Goal: Use online tool/utility: Use online tool/utility

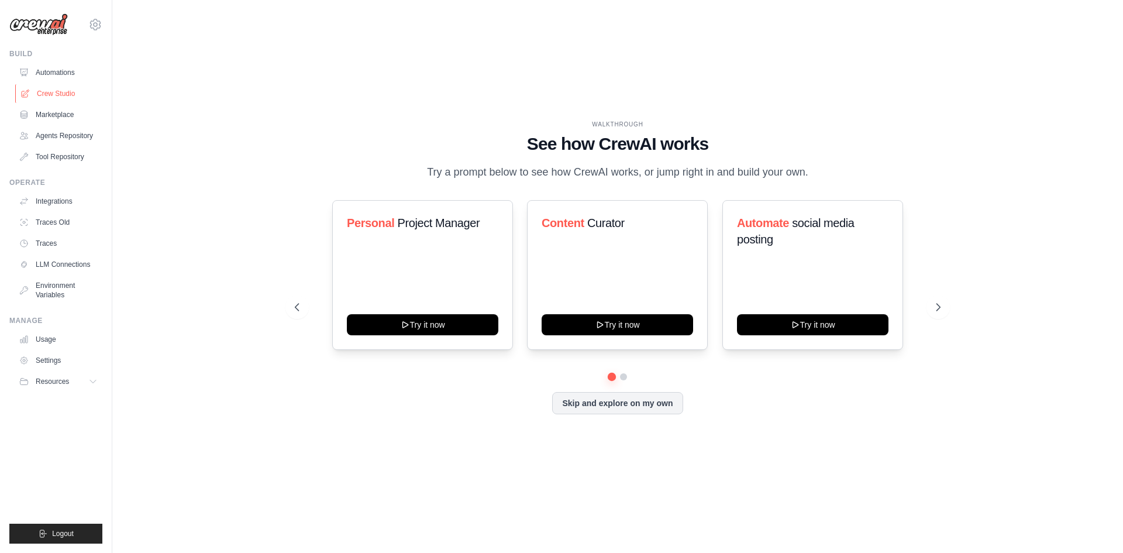
click at [68, 93] on link "Crew Studio" at bounding box center [59, 93] width 88 height 19
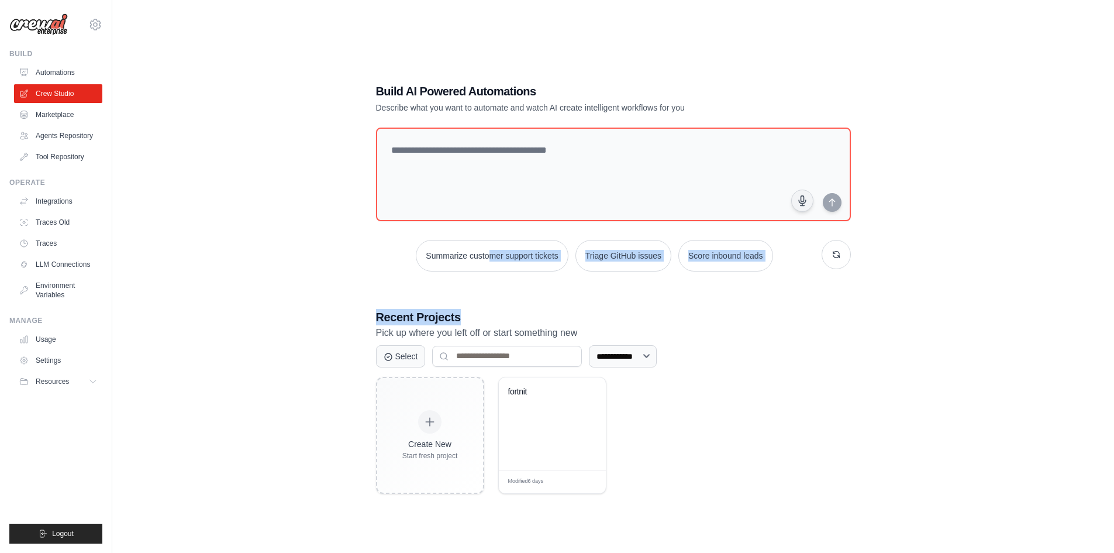
drag, startPoint x: 516, startPoint y: 230, endPoint x: 569, endPoint y: 354, distance: 134.4
click at [562, 288] on div "**********" at bounding box center [613, 288] width 503 height 448
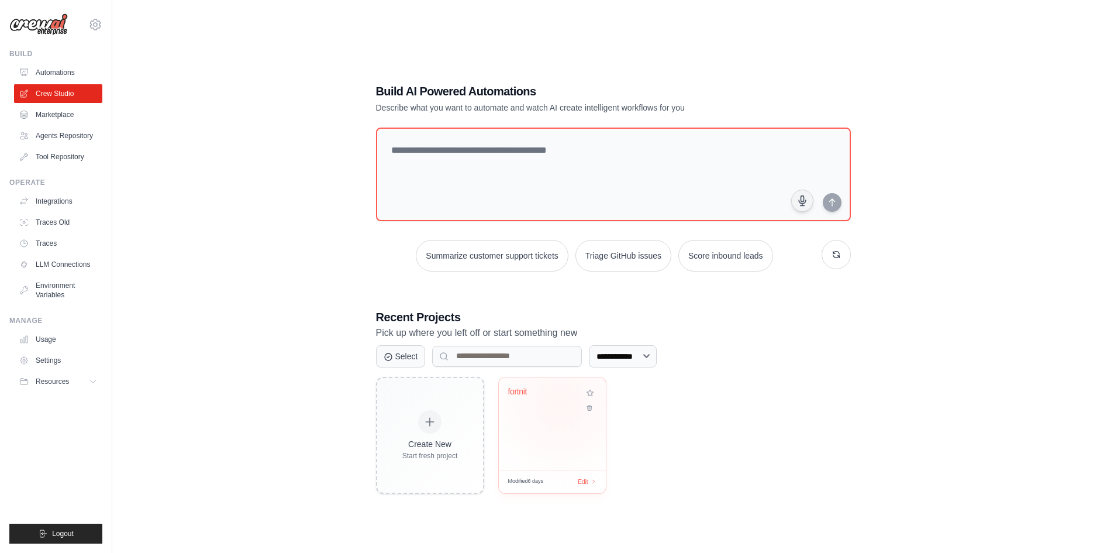
click at [560, 404] on div "fortnit" at bounding box center [552, 400] width 88 height 27
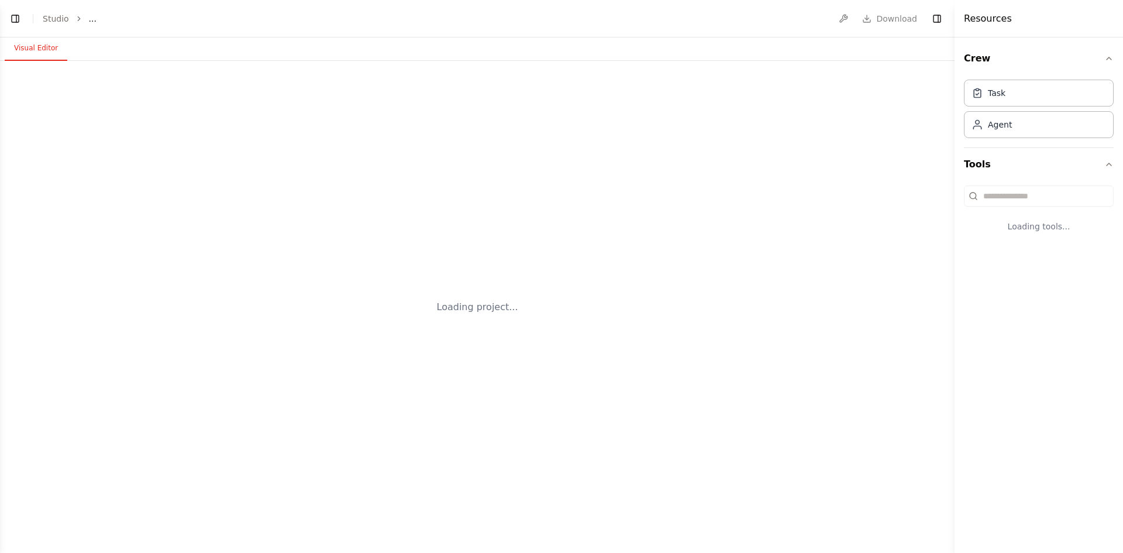
select select "****"
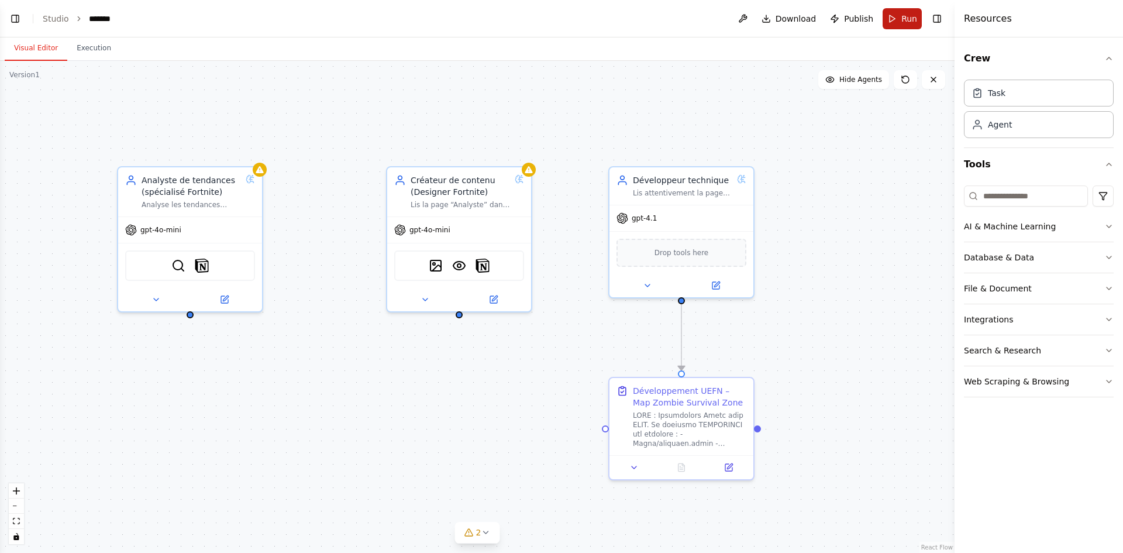
click at [892, 20] on button "Run" at bounding box center [902, 18] width 39 height 21
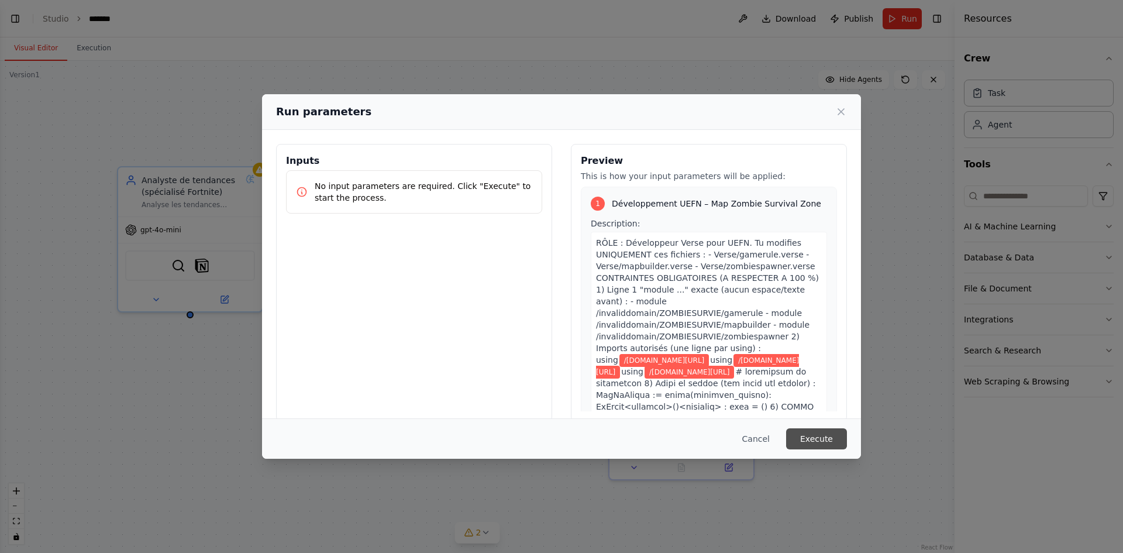
click at [834, 438] on button "Execute" at bounding box center [816, 438] width 61 height 21
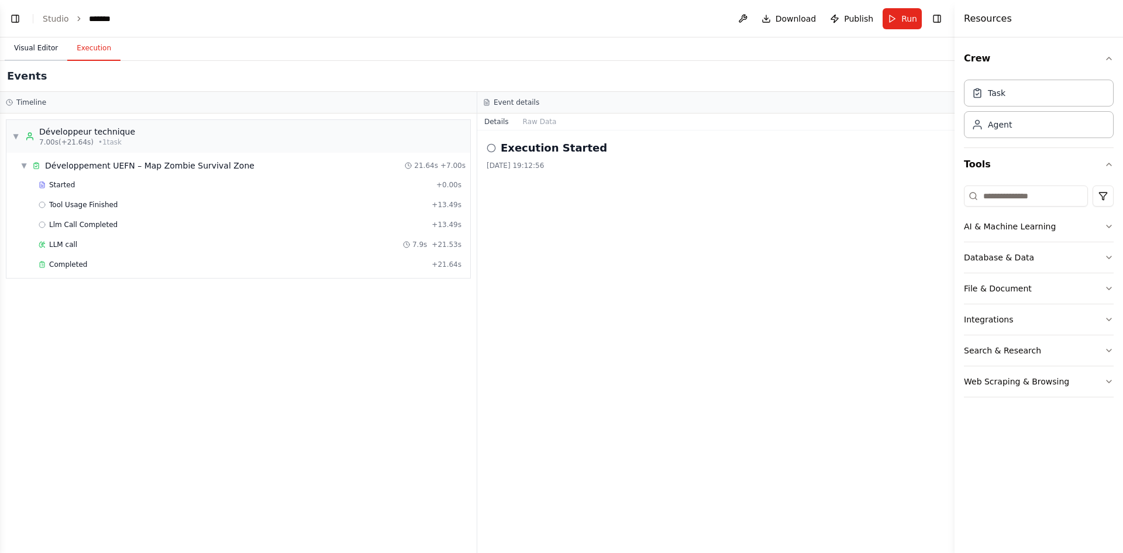
click at [26, 54] on button "Visual Editor" at bounding box center [36, 48] width 63 height 25
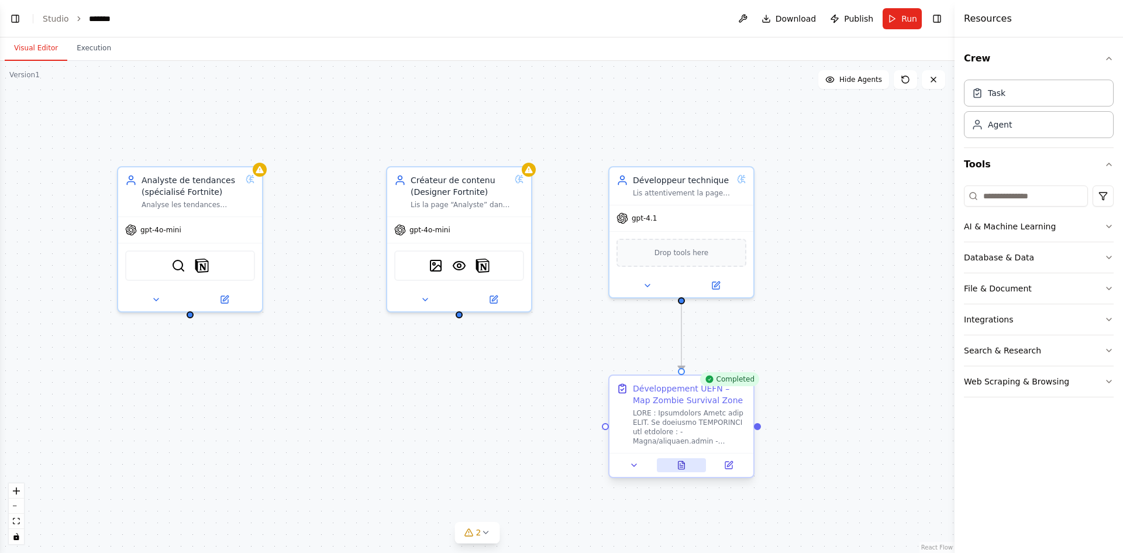
click at [685, 470] on button at bounding box center [682, 465] width 50 height 14
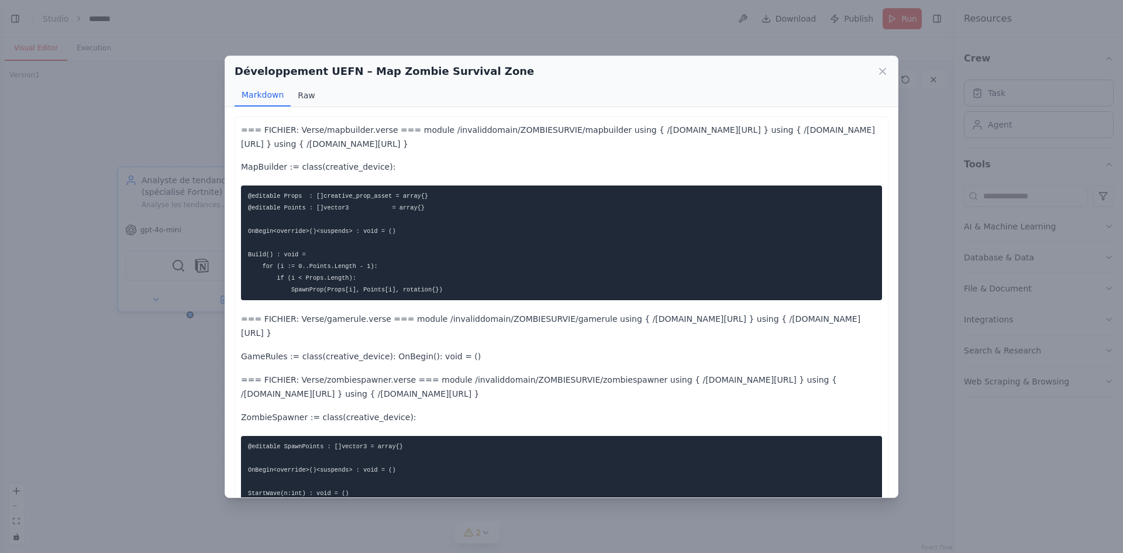
click at [308, 91] on button "Raw" at bounding box center [306, 95] width 31 height 22
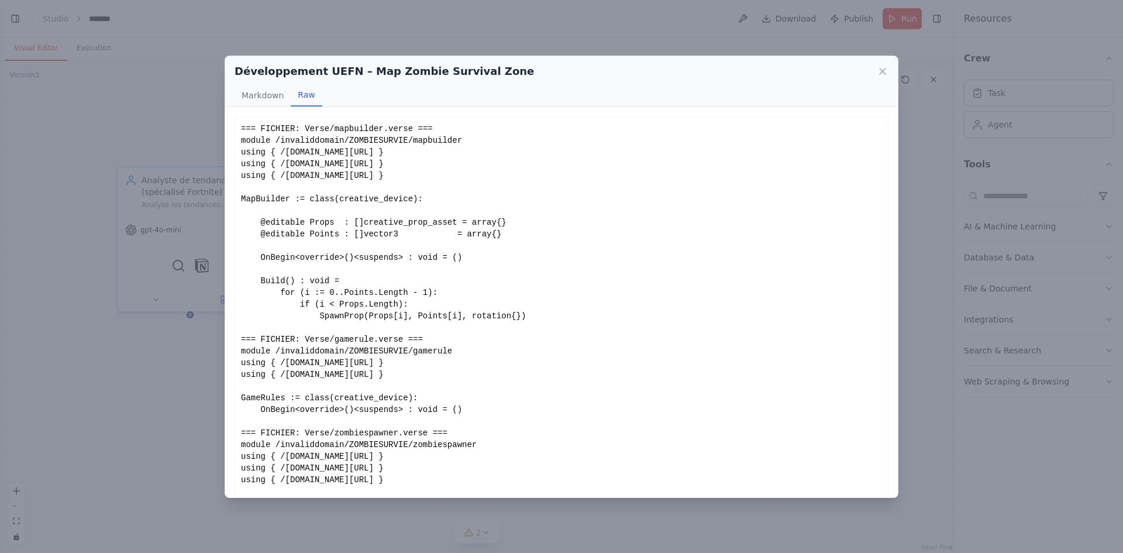
scroll to position [51, 0]
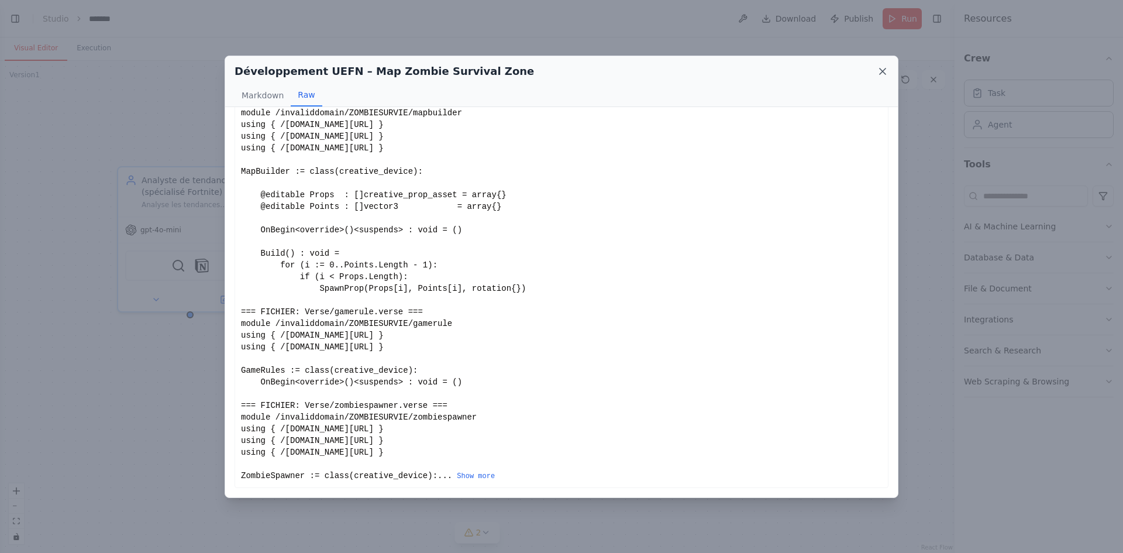
click at [884, 70] on icon at bounding box center [883, 72] width 12 height 12
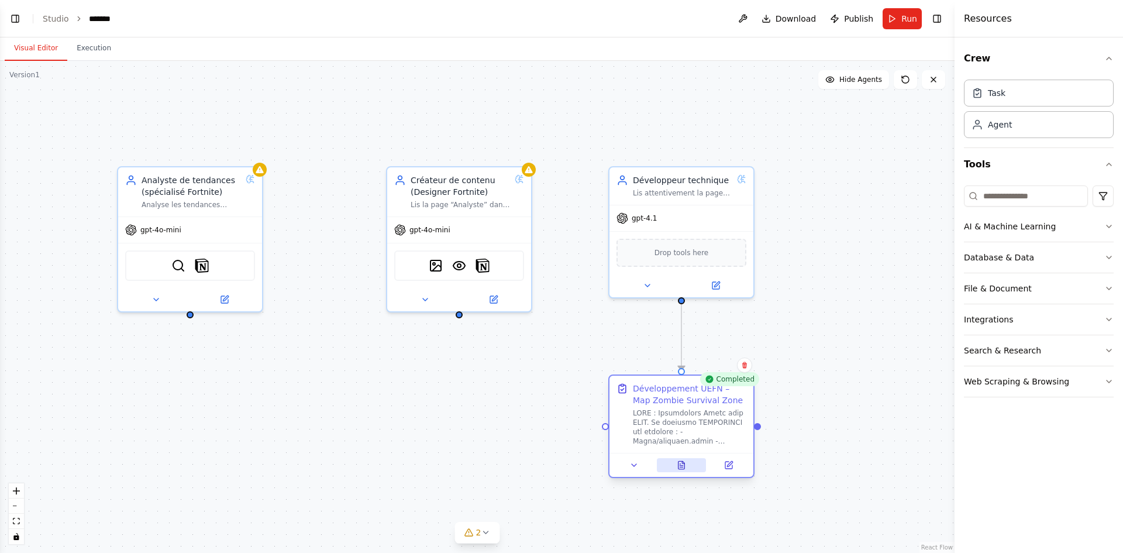
click at [688, 467] on button at bounding box center [682, 465] width 50 height 14
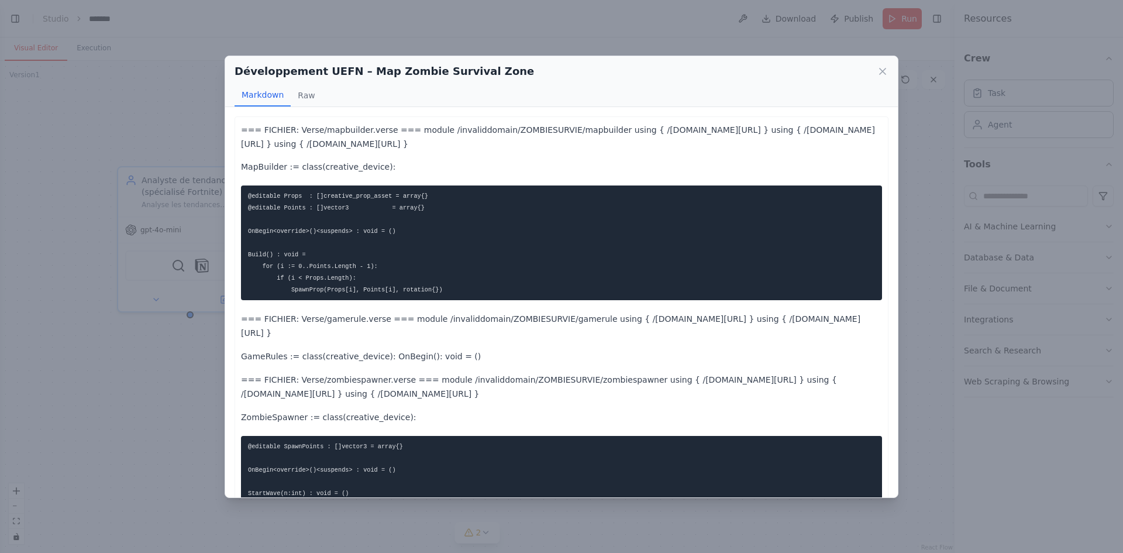
click at [639, 34] on div "Développement UEFN – Map Zombie Survival Zone Markdown Raw === FICHIER: Verse/m…" at bounding box center [561, 276] width 1123 height 553
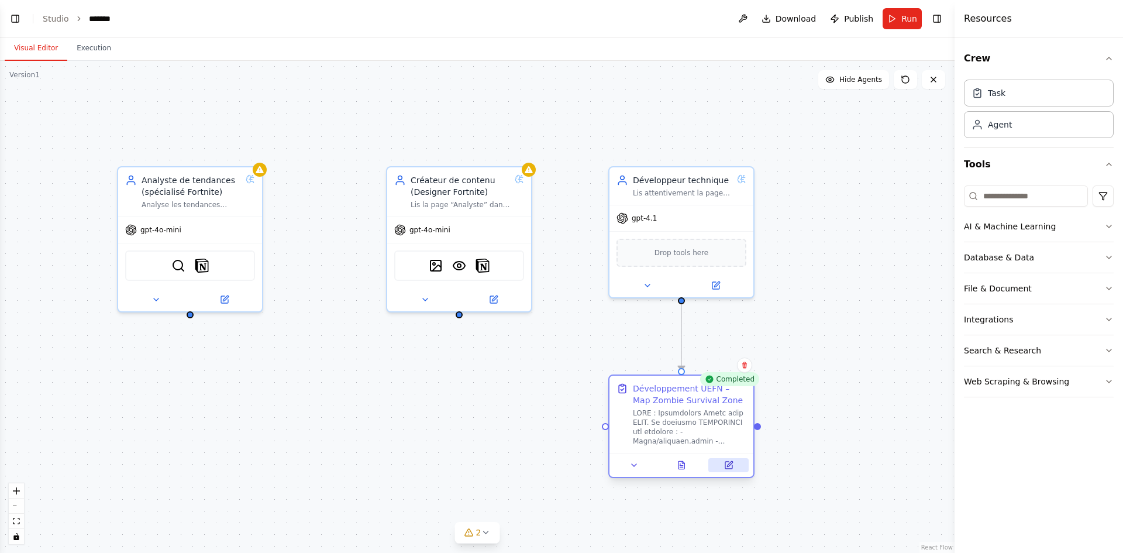
click at [731, 470] on button at bounding box center [728, 465] width 40 height 14
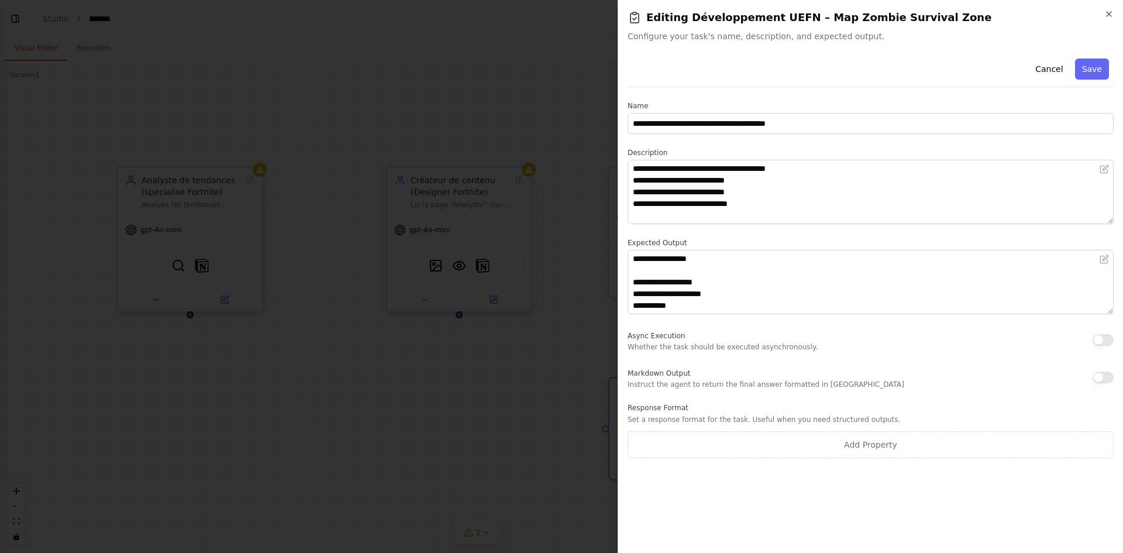
scroll to position [1521, 0]
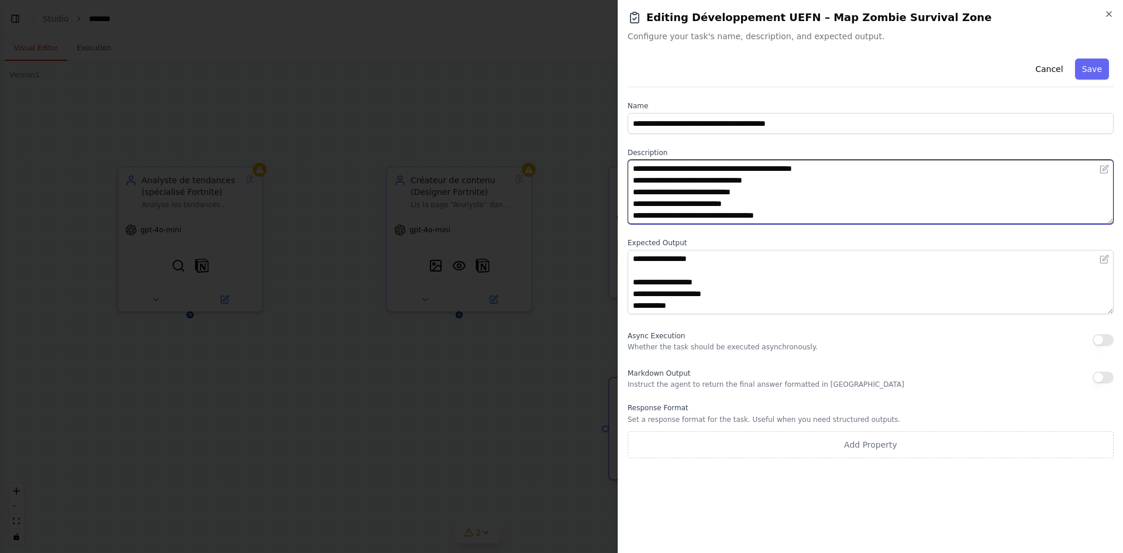
click at [673, 212] on textarea at bounding box center [871, 192] width 486 height 64
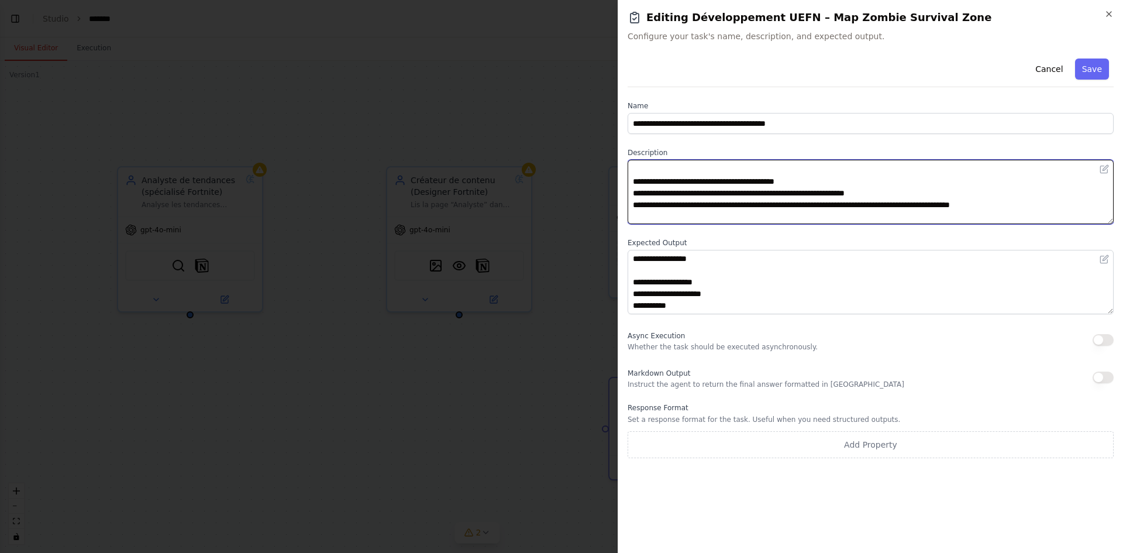
scroll to position [0, 0]
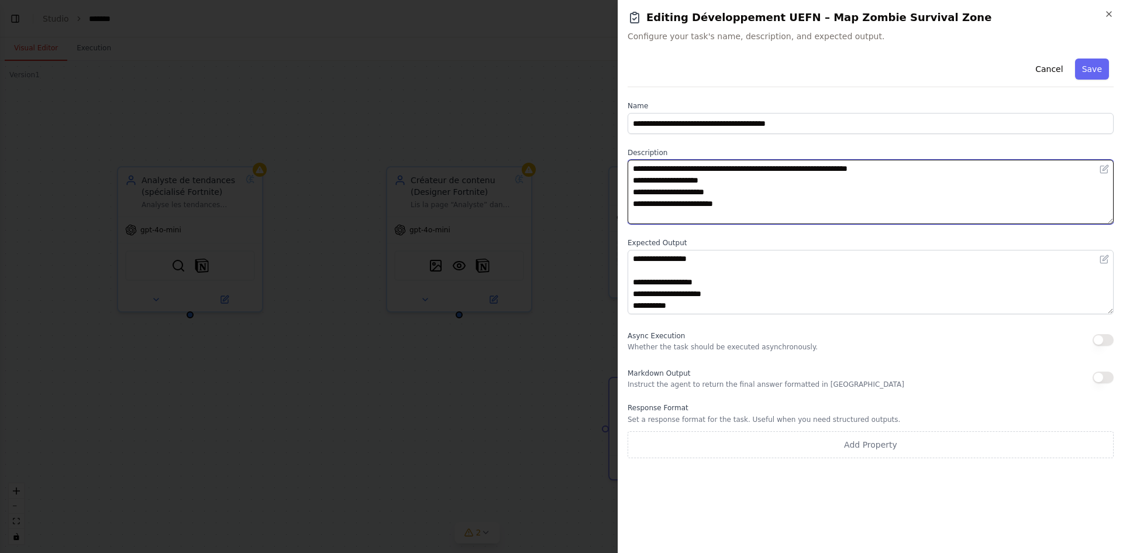
drag, startPoint x: 638, startPoint y: 214, endPoint x: 635, endPoint y: 149, distance: 65.0
click at [635, 149] on div "Description" at bounding box center [871, 186] width 486 height 76
